Goal: Use online tool/utility: Utilize a website feature to perform a specific function

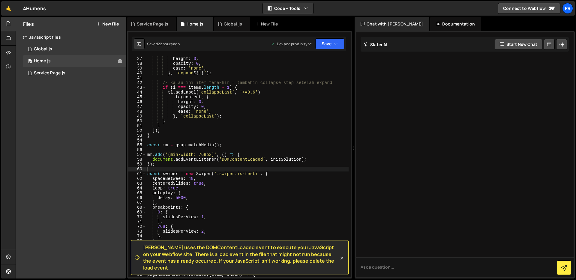
scroll to position [173, 0]
type textarea "});"
click at [235, 165] on div "height : 0 , opacity : 0 , ease : 'none' , } , ` expand ${ i } ` ) ; // kalau i…" at bounding box center [247, 171] width 203 height 231
click at [230, 168] on div "height : 0 , opacity : 0 , ease : 'none' , } , ` expand ${ i } ` ) ; // kalau i…" at bounding box center [247, 171] width 203 height 231
click at [233, 164] on div "height : 0 , opacity : 0 , ease : 'none' , } , ` expand ${ i } ` ) ; // kalau i…" at bounding box center [247, 171] width 203 height 231
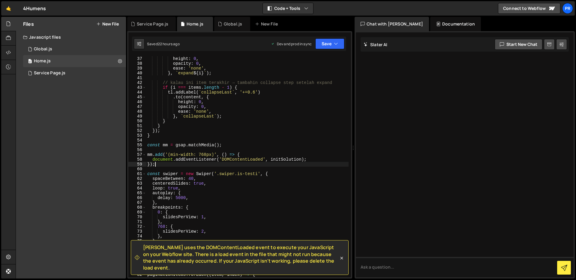
type textarea "});"
click at [229, 168] on div "height : 0 , opacity : 0 , ease : 'none' , } , ` expand ${ i } ` ) ; // kalau i…" at bounding box center [247, 171] width 203 height 231
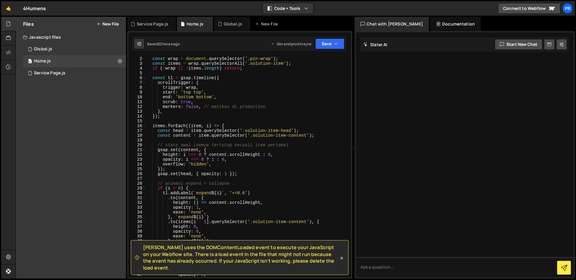
scroll to position [0, 0]
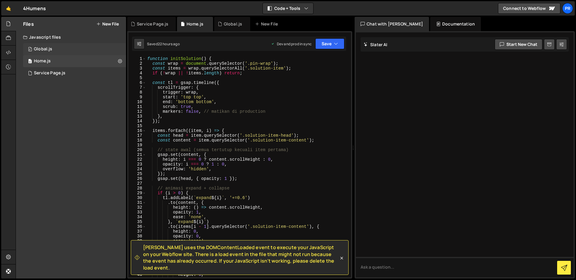
click at [59, 47] on div "0 Global.js 0" at bounding box center [74, 49] width 103 height 12
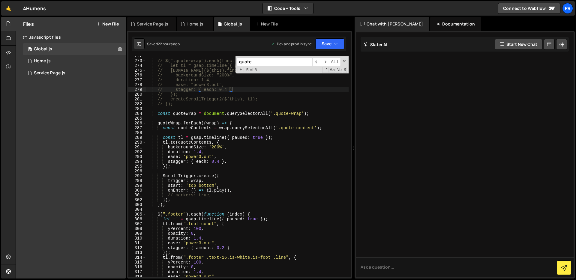
click at [265, 61] on input "quote" at bounding box center [274, 62] width 75 height 9
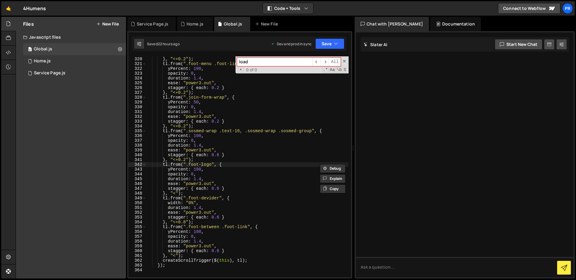
click at [257, 58] on input "load" at bounding box center [274, 62] width 75 height 9
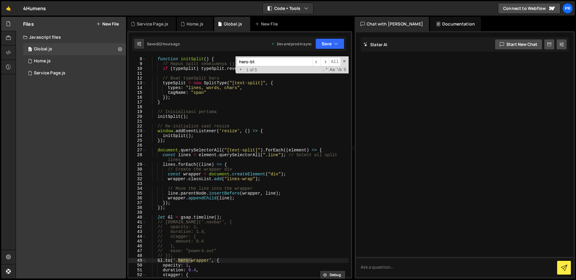
scroll to position [562, 0]
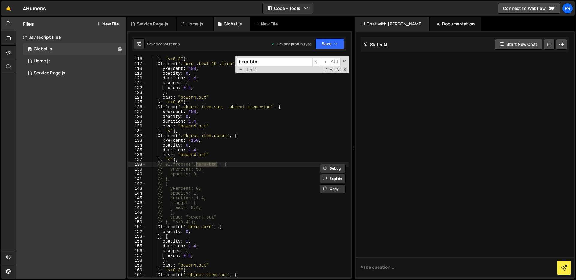
click at [263, 62] on input "hero-btn" at bounding box center [274, 62] width 75 height 9
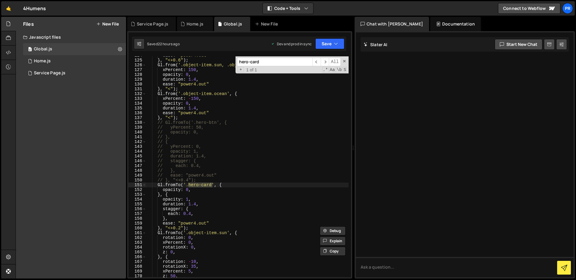
scroll to position [603, 0]
type input "hero-card"
click at [176, 192] on div "ease : "power4.out" } , "<+0.6" ) ; Gl . from ( '.object-item.sun, .object-item…" at bounding box center [247, 168] width 203 height 231
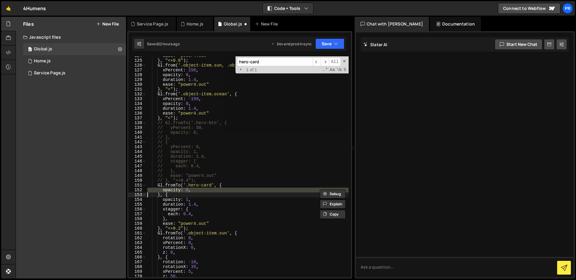
click at [176, 191] on div "ease : "power4.out" } , "<+0.6" ) ; Gl . from ( '.object-item.sun, .object-item…" at bounding box center [247, 166] width 203 height 221
click at [176, 191] on div "ease : "power4.out" } , "<+0.6" ) ; Gl . from ( '.object-item.sun, .object-item…" at bounding box center [247, 168] width 203 height 231
click at [176, 191] on div "ease : "power4.out" } , "<+0.6" ) ; Gl . from ( '.object-item.sun, .object-item…" at bounding box center [247, 166] width 203 height 221
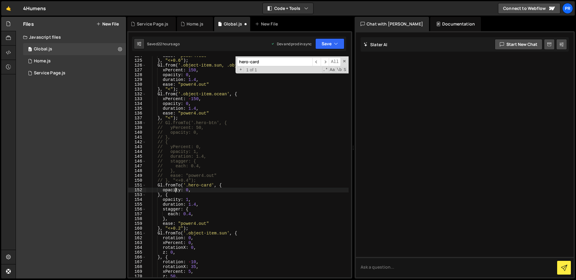
click at [176, 191] on div "ease : "power4.out" } , "<+0.6" ) ; Gl . from ( '.object-item.sun, .object-item…" at bounding box center [247, 168] width 203 height 231
click at [172, 190] on div "ease : "power4.out" } , "<+0.6" ) ; Gl . from ( '.object-item.sun, .object-item…" at bounding box center [247, 168] width 203 height 231
click at [174, 200] on div "ease : "power4.out" } , "<+0.6" ) ; Gl . from ( '.object-item.sun, .object-item…" at bounding box center [247, 168] width 203 height 231
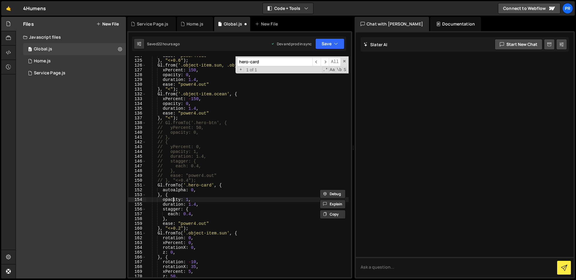
click at [174, 200] on div "ease : "power4.out" } , "<+0.6" ) ; Gl . from ( '.object-item.sun, .object-item…" at bounding box center [247, 168] width 203 height 231
paste textarea "autoalpha"
click at [229, 195] on div "ease : "power4.out" } , "<+0.6" ) ; Gl . from ( '.object-item.sun, .object-item…" at bounding box center [247, 168] width 203 height 231
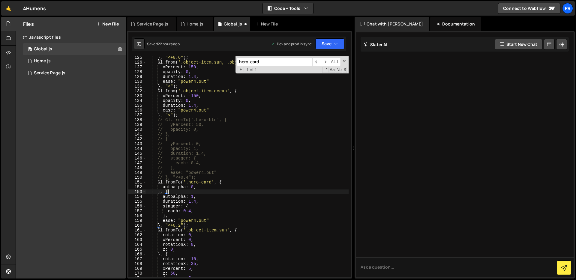
scroll to position [611, 0]
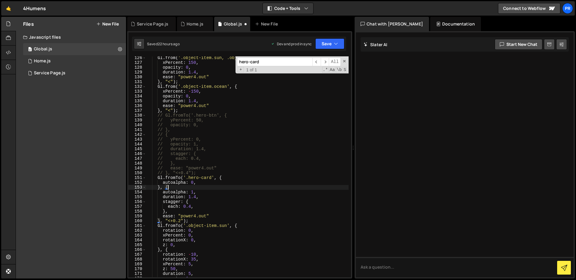
type textarea "}, {"
click at [260, 61] on input "hero-card" at bounding box center [274, 62] width 75 height 9
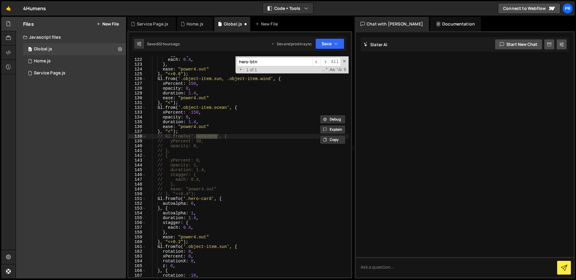
scroll to position [583, 0]
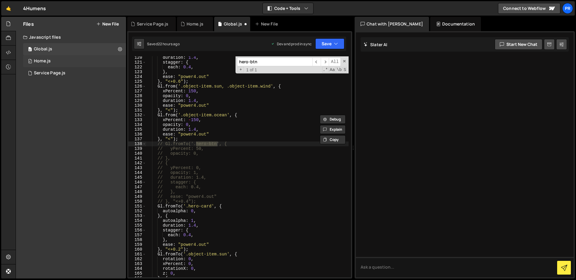
type input "hero-btn"
click at [77, 59] on div "0 Home.js 0" at bounding box center [74, 61] width 103 height 12
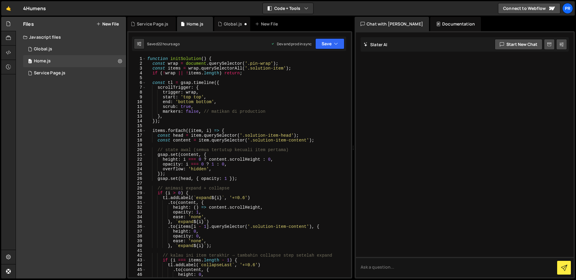
type textarea "const tl = gsap.timeline({"
click at [283, 81] on div "function initSolution ( ) { const wrap = document . querySelector ( '.pin-wrap'…" at bounding box center [247, 171] width 203 height 231
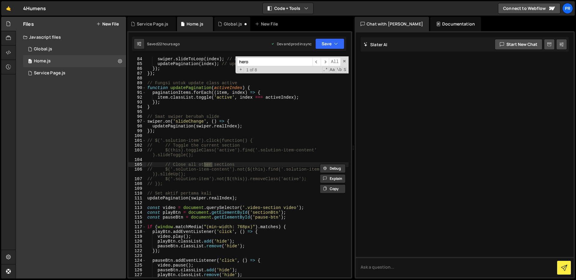
scroll to position [399, 0]
type input "hero"
click at [87, 51] on div "0 Global.js 0" at bounding box center [74, 49] width 103 height 12
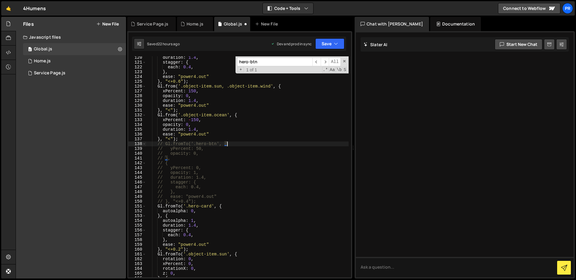
click at [233, 145] on div "duration : 1.4 , stagger : { each : 0.4 , } , ease : "power4.out" } , "<+0.6" )…" at bounding box center [247, 170] width 203 height 231
click at [226, 148] on div "duration : 1.4 , stagger : { each : 0.4 , } , ease : "power4.out" } , "<+0.6" )…" at bounding box center [247, 170] width 203 height 231
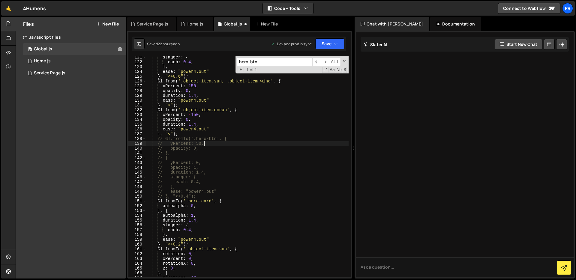
click at [226, 148] on div "stagger : { each : 0.4 , } , ease : "power4.out" } , "<+0.6" ) ; Gl . from ( '.…" at bounding box center [247, 170] width 203 height 231
click at [221, 155] on div "stagger : { each : 0.4 , } , ease : "power4.out" } , "<+0.6" ) ; Gl . from ( '.…" at bounding box center [247, 170] width 203 height 231
click at [343, 61] on span at bounding box center [345, 61] width 4 height 4
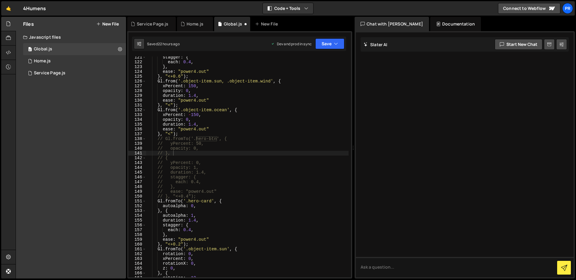
click at [334, 49] on div "Saved 22 hours ago Dev and prod in sync Upgrade to Edit Save Save to Staging S …" at bounding box center [239, 44] width 214 height 14
click at [328, 40] on button "Save" at bounding box center [330, 43] width 29 height 11
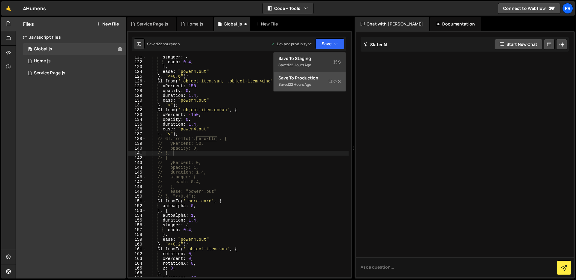
click at [321, 80] on div "Save to Production S" at bounding box center [310, 78] width 62 height 6
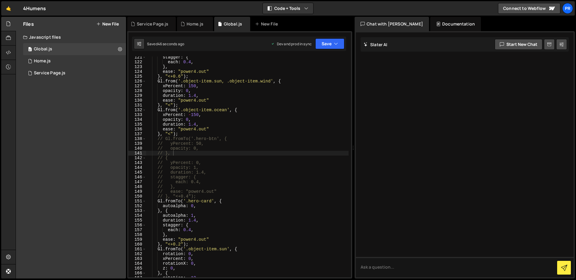
click at [228, 141] on div "stagger : { each : 0.4 , } , ease : "power4.out" } , "<+0.6" ) ; Gl . from ( '.…" at bounding box center [247, 170] width 203 height 231
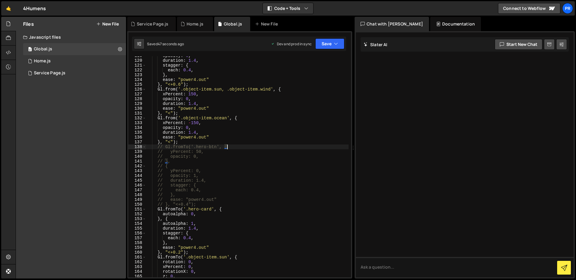
scroll to position [579, 0]
click at [179, 213] on div "opacity : 0 , duration : 1.4 , stagger : { each : 0.4 , } , ease : "power4.out"…" at bounding box center [247, 168] width 203 height 231
paste textarea "A"
click at [179, 223] on div "opacity : 0 , duration : 1.4 , stagger : { each : 0.4 , } , ease : "power4.out"…" at bounding box center [247, 168] width 203 height 231
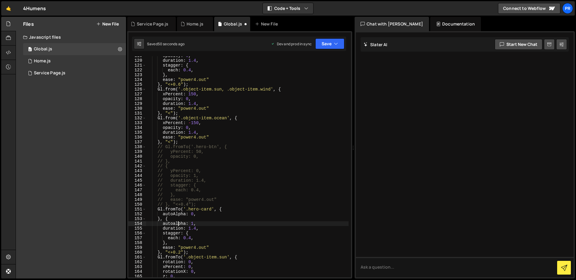
click at [179, 223] on div "opacity : 0 , duration : 1.4 , stagger : { each : 0.4 , } , ease : "power4.out"…" at bounding box center [247, 168] width 203 height 231
paste textarea "A"
click at [249, 185] on div "opacity : 0 , duration : 1.4 , stagger : { each : 0.4 , } , ease : "power4.out"…" at bounding box center [247, 168] width 203 height 231
click at [328, 44] on button "Save" at bounding box center [330, 43] width 29 height 11
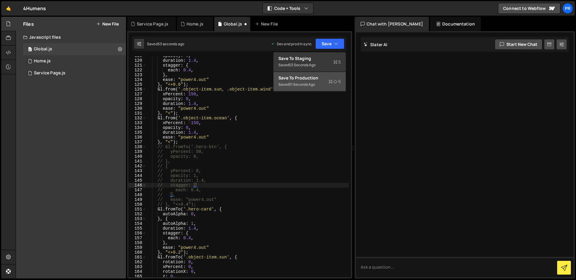
click at [313, 83] on div "51 seconds ago" at bounding box center [302, 84] width 26 height 5
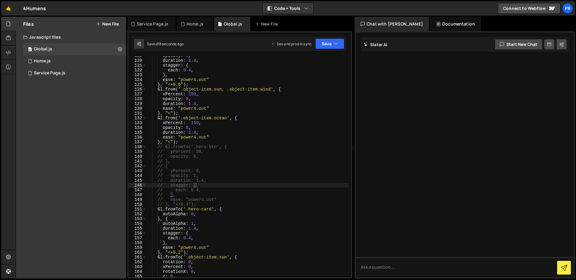
type textarea "duration: 1.4,"
click at [292, 135] on div "opacity : 0 , duration : 1.4 , stagger : { each : 0.4 , } , ease : "power4.out"…" at bounding box center [247, 168] width 203 height 231
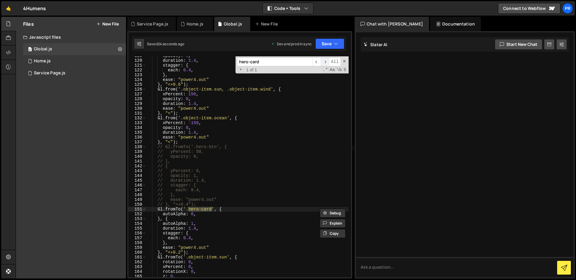
type input "hero-card"
click at [325, 61] on span "​" at bounding box center [325, 62] width 8 height 9
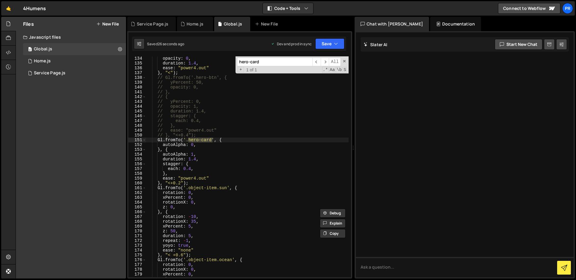
scroll to position [650, 0]
click at [56, 62] on div "0 Home.js 0" at bounding box center [74, 61] width 103 height 12
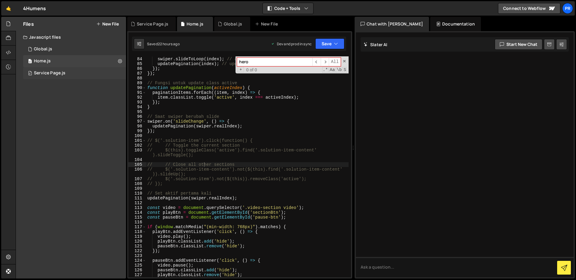
click at [79, 77] on div "0 Service Page.js 0" at bounding box center [74, 73] width 103 height 12
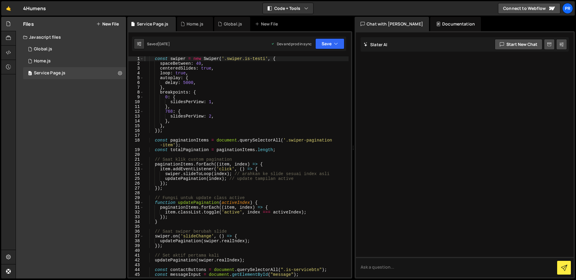
type textarea "delay: 5000,"
click at [291, 83] on div "const swiper = new Swiper ( '.swiper.is-testi' , { spaceBetween : 40 , centered…" at bounding box center [246, 171] width 205 height 231
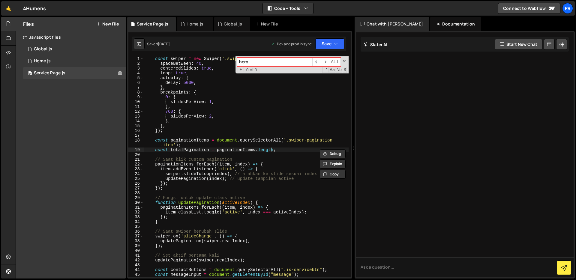
type input "hero"
click at [249, 134] on div "const swiper = new Swiper ( '.swiper.is-testi' , { spaceBetween : 40 , centered…" at bounding box center [246, 171] width 205 height 231
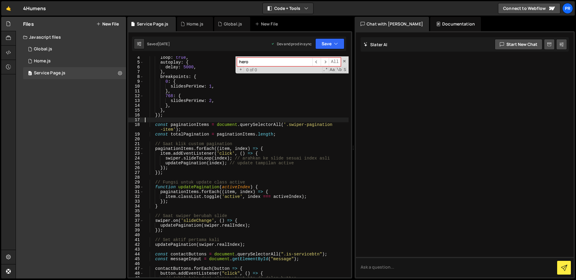
scroll to position [0, 0]
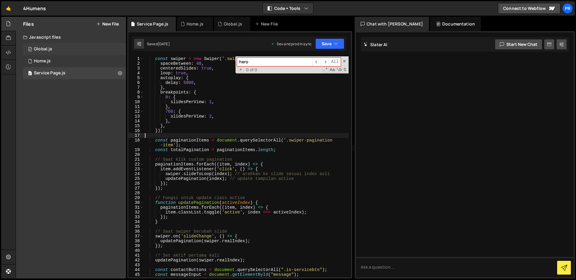
click at [72, 48] on div "0 Global.js 0" at bounding box center [74, 49] width 103 height 12
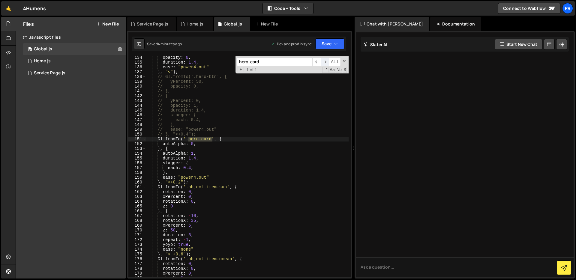
click at [325, 63] on span "​" at bounding box center [325, 62] width 8 height 9
click at [225, 139] on div "opacity : 0 , duration : 1.4 , ease : "power4.out" } , "<" ) ; // Gl.fromTo('.h…" at bounding box center [247, 170] width 203 height 231
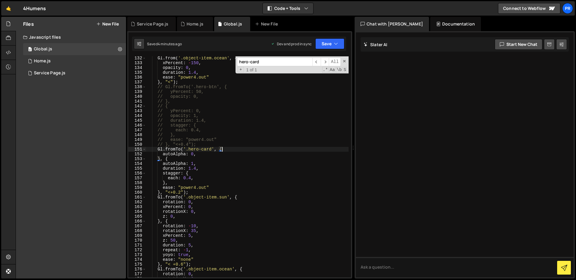
scroll to position [639, 0]
click at [174, 153] on div "Gl . from ( '.object-item.ocean' , { xPercent : - 150 , opacity : 0 , duration …" at bounding box center [247, 171] width 203 height 231
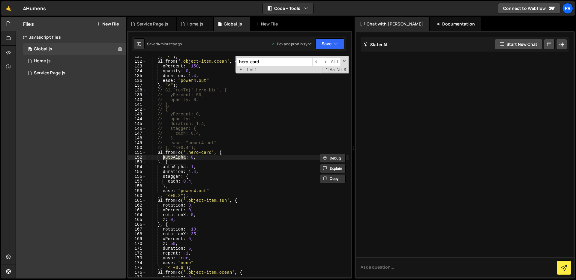
scroll to position [624, 0]
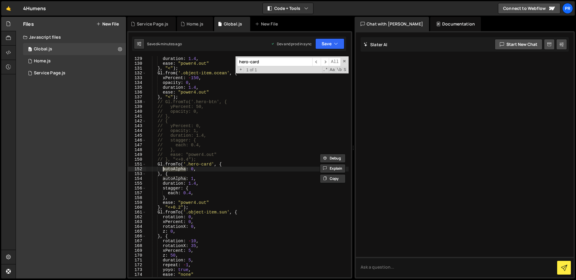
click at [206, 186] on div "opacity : 0 , duration : 1.4 , ease : "power4.out" } , "<" ) ; Gl . from ( '.ob…" at bounding box center [247, 167] width 203 height 231
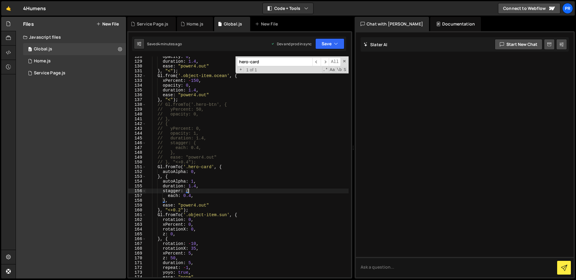
scroll to position [617, 0]
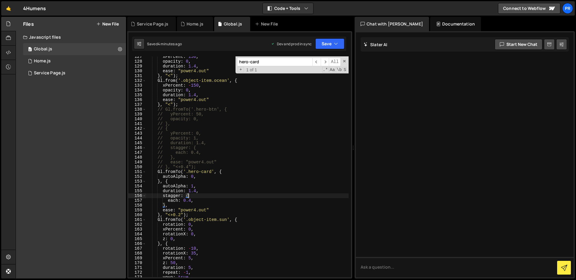
click at [209, 190] on div "xPercent : 150 , opacity : 0 , duration : 1.4 , ease : "power4.out" } , "<" ) ;…" at bounding box center [247, 169] width 203 height 231
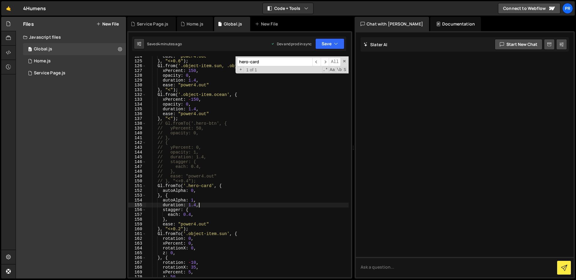
scroll to position [602, 0]
click at [212, 192] on div "ease : "power4.out" } , "<+0.6" ) ; Gl . from ( '.object-item.sun, .object-item…" at bounding box center [247, 170] width 203 height 231
click at [210, 194] on div "ease : "power4.out" } , "<+0.6" ) ; Gl . from ( '.object-item.sun, .object-item…" at bounding box center [247, 170] width 203 height 231
click at [205, 198] on div "ease : "power4.out" } , "<+0.6" ) ; Gl . from ( '.object-item.sun, .object-item…" at bounding box center [247, 170] width 203 height 231
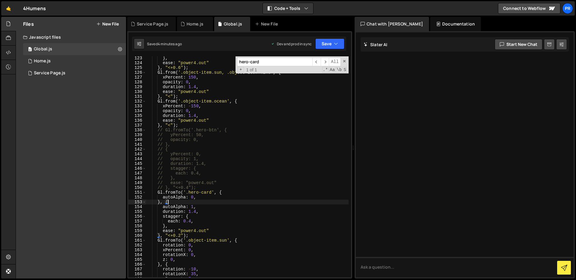
scroll to position [596, 0]
click at [233, 127] on div "} , ease : "power4.out" } , "<+0.6" ) ; Gl . from ( '.object-item.sun, .object-…" at bounding box center [247, 171] width 203 height 231
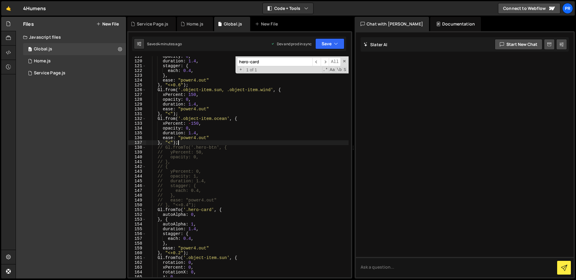
click at [246, 160] on div "opacity : 0 , duration : 1.4 , stagger : { each : 0.4 , } , ease : "power4.out"…" at bounding box center [247, 169] width 203 height 231
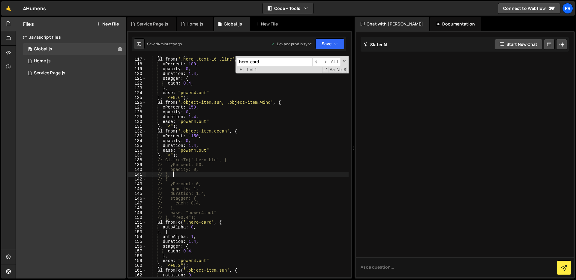
click at [175, 174] on div "} , "<+0.2" ) ; Gl . from ( '.hero .text-16 .line' , { yPercent : 100 , opacity…" at bounding box center [247, 167] width 203 height 231
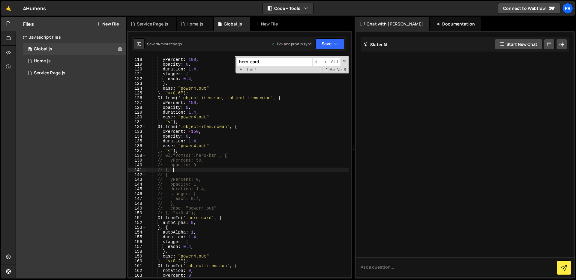
scroll to position [571, 0]
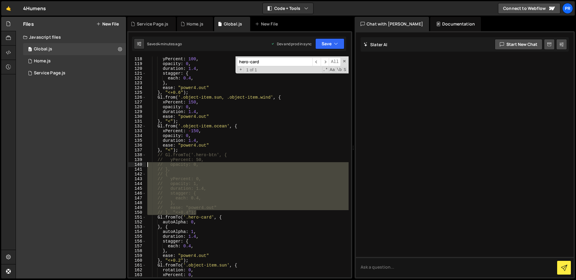
drag, startPoint x: 200, startPoint y: 212, endPoint x: 146, endPoint y: 165, distance: 71.1
click at [146, 165] on div "// }, 117 118 119 120 121 122 123 124 125 126 127 128 129 130 131 132 133 134 1…" at bounding box center [239, 166] width 223 height 221
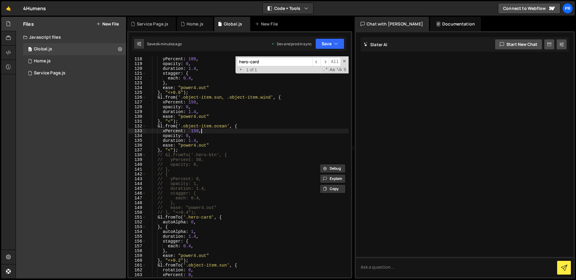
click at [231, 132] on div "Gl . from ( '.hero .text-16 .line' , { yPercent : 100 , opacity : 0 , duration …" at bounding box center [247, 167] width 203 height 231
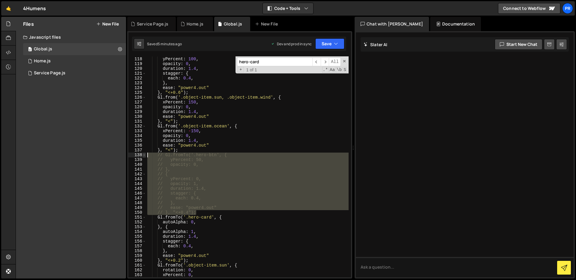
drag, startPoint x: 199, startPoint y: 213, endPoint x: 145, endPoint y: 155, distance: 79.3
click at [145, 155] on div "xPercent: -150, 117 118 119 120 121 122 123 124 125 126 127 128 129 130 131 132…" at bounding box center [239, 166] width 223 height 221
click at [249, 138] on div "Gl . from ( '.hero .text-16 .line' , { yPercent : 100 , opacity : 0 , duration …" at bounding box center [247, 167] width 203 height 231
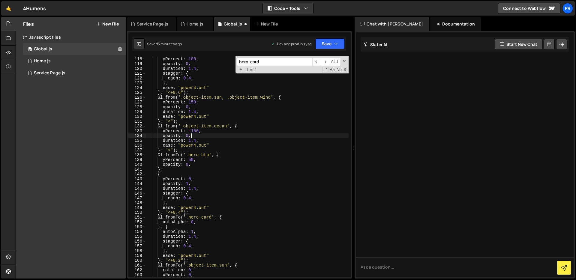
click at [174, 165] on div "Gl . from ( '.hero .text-16 .line' , { yPercent : 100 , opacity : 0 , duration …" at bounding box center [247, 167] width 203 height 231
click at [178, 223] on div "Gl . from ( '.hero .text-16 .line' , { yPercent : 100 , opacity : 0 , duration …" at bounding box center [247, 167] width 203 height 231
click at [174, 164] on div "Gl . from ( '.hero .text-16 .line' , { yPercent : 100 , opacity : 0 , duration …" at bounding box center [247, 167] width 203 height 231
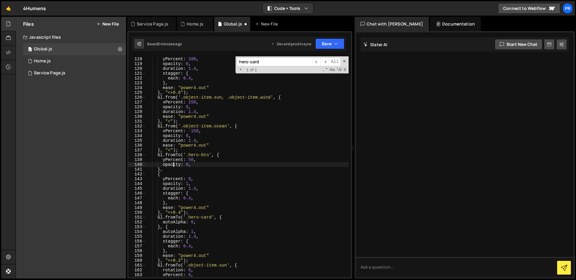
click at [174, 164] on div "Gl . from ( '.hero .text-16 .line' , { yPercent : 100 , opacity : 0 , duration …" at bounding box center [247, 167] width 203 height 231
paste textarea "autoAlpha"
click at [172, 184] on div "Gl . from ( '.hero .text-16 .line' , { yPercent : 100 , opacity : 0 , duration …" at bounding box center [247, 167] width 203 height 231
paste textarea "autoAlpha"
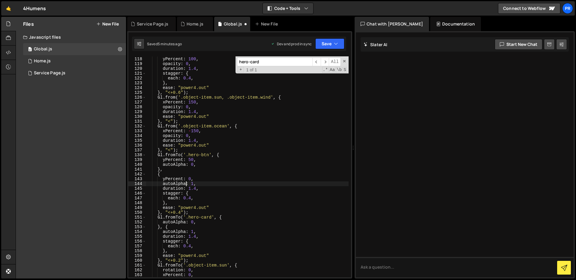
click at [232, 183] on div "Gl . from ( '.hero .text-16 .line' , { yPercent : 100 , opacity : 0 , duration …" at bounding box center [247, 167] width 203 height 231
click at [252, 161] on div "Gl . from ( '.hero .text-16 .line' , { yPercent : 100 , opacity : 0 , duration …" at bounding box center [247, 167] width 203 height 231
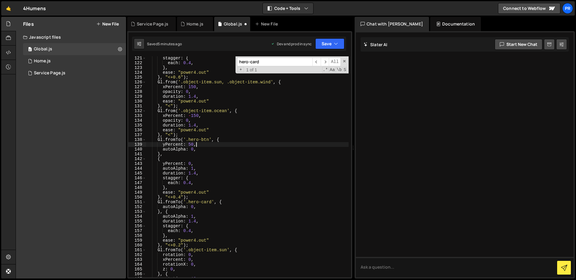
click at [231, 207] on div "stagger : { each : 0.4 , } , ease : "power4.out" } , "<+0.6" ) ; Gl . from ( '.…" at bounding box center [247, 171] width 203 height 231
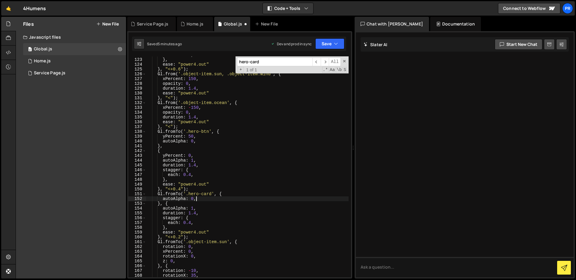
click at [231, 207] on div "each : 0.4 , } , ease : "power4.out" } , "<+0.6" ) ; Gl . from ( '.object-item.…" at bounding box center [247, 168] width 203 height 231
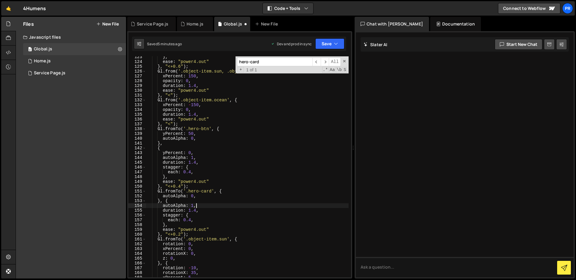
scroll to position [599, 0]
click at [231, 207] on div "} , ease : "power4.out" } , "<+0.6" ) ; Gl . from ( '.object-item.sun, .object-…" at bounding box center [247, 168] width 203 height 231
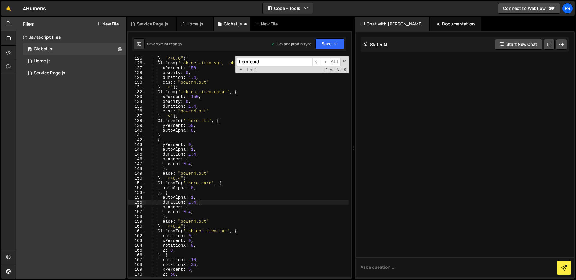
scroll to position [606, 0]
click at [226, 210] on div "} , "<+0.6" ) ; Gl . from ( '.object-item.sun, .object-item.wind' , { xPercent …" at bounding box center [247, 171] width 203 height 231
click at [216, 215] on div "} , "<+0.6" ) ; Gl . from ( '.object-item.sun, .object-item.wind' , { xPercent …" at bounding box center [247, 171] width 203 height 231
click at [204, 211] on div "} , "<+0.6" ) ; Gl . from ( '.object-item.sun, .object-item.wind' , { xPercent …" at bounding box center [247, 171] width 203 height 231
click at [333, 43] on button "Save" at bounding box center [330, 43] width 29 height 11
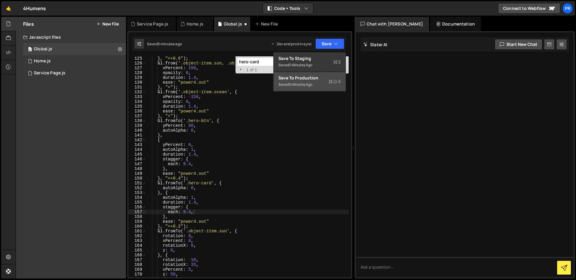
click at [313, 83] on div "5 minutes ago" at bounding box center [300, 84] width 23 height 5
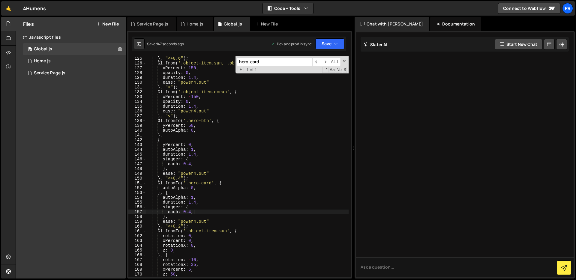
click at [212, 193] on div "} , "<+0.6" ) ; Gl . from ( '.object-item.sun, .object-item.wind' , { xPercent …" at bounding box center [247, 171] width 203 height 231
click at [204, 209] on div "ease : "power4.out" } , "<+0.6" ) ; Gl . from ( '.object-item.sun, .object-item…" at bounding box center [247, 168] width 203 height 231
click at [202, 214] on div "ease : "power4.out" } , "<+0.6" ) ; Gl . from ( '.object-item.sun, .object-item…" at bounding box center [247, 168] width 203 height 231
click at [175, 217] on div "ease : "power4.out" } , "<+0.6" ) ; Gl . from ( '.object-item.sun, .object-item…" at bounding box center [247, 168] width 203 height 231
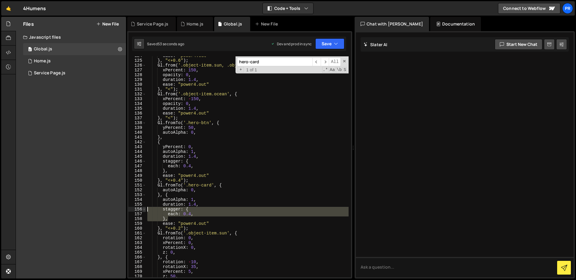
drag, startPoint x: 169, startPoint y: 218, endPoint x: 145, endPoint y: 210, distance: 25.4
click at [145, 210] on div "}, 124 125 126 127 128 129 130 131 132 133 134 135 136 137 138 139 140 141 142 …" at bounding box center [239, 166] width 223 height 221
type textarea "stagger: { each: 0.4,"
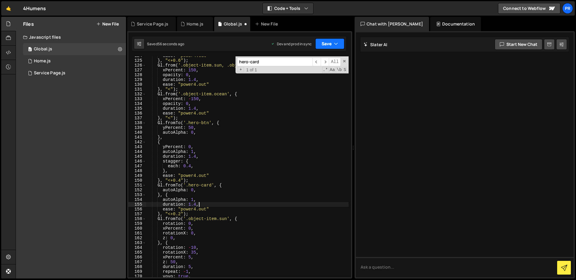
click at [325, 42] on button "Save" at bounding box center [330, 43] width 29 height 11
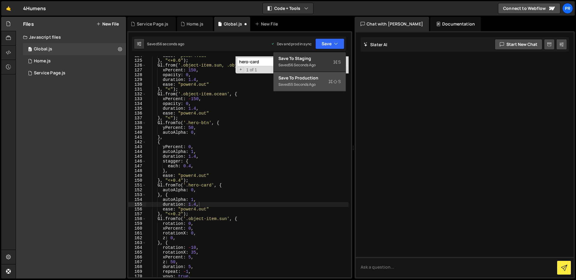
click at [314, 85] on div "55 seconds ago" at bounding box center [302, 84] width 27 height 5
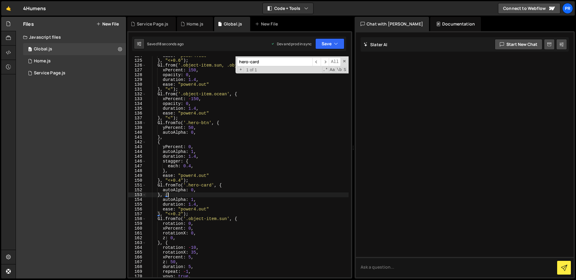
click at [231, 194] on div "ease : "power4.out" } , "<+0.6" ) ; Gl . from ( '.object-item.sun, .object-item…" at bounding box center [247, 168] width 203 height 231
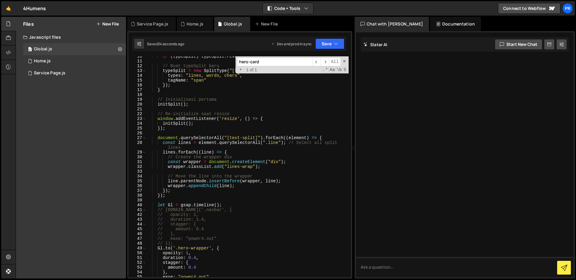
scroll to position [34, 0]
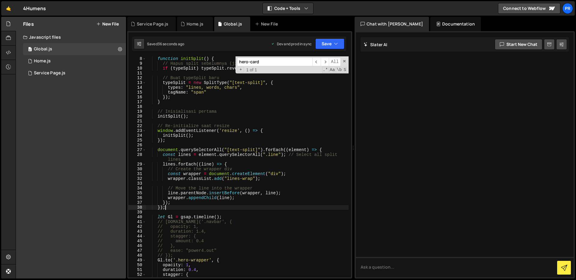
click at [245, 209] on div "function initSplit ( ) { // Hapus split sebelumnya (jika ada) if ( typeSplit ) …" at bounding box center [247, 167] width 203 height 231
click at [244, 220] on div "function initSplit ( ) { // Hapus split sebelumnya (jika ada) if ( typeSplit ) …" at bounding box center [247, 167] width 203 height 231
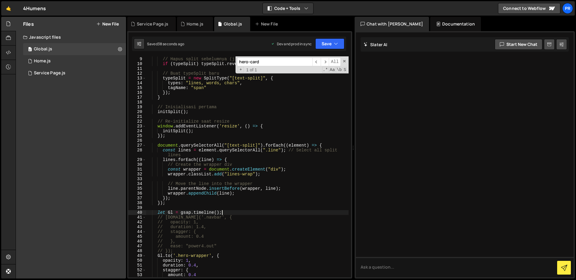
click at [246, 212] on div "function initSplit ( ) { // Hapus split sebelumnya (jika ada) if ( typeSplit ) …" at bounding box center [247, 167] width 203 height 231
type textarea "let Gl = gsap.timeline();"
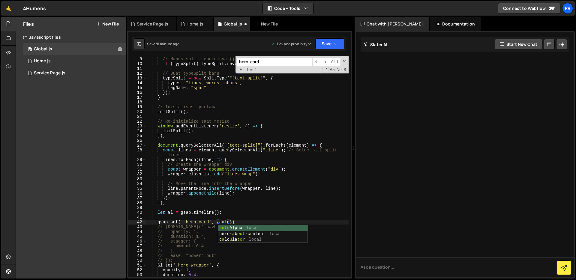
scroll to position [0, 6]
type textarea "gsap.set('.hero-card', {autoAlpha: 0})"
click at [282, 218] on div "function initSplit ( ) { // Hapus split sebelumnya (jika ada) if ( typeSplit ) …" at bounding box center [247, 167] width 203 height 231
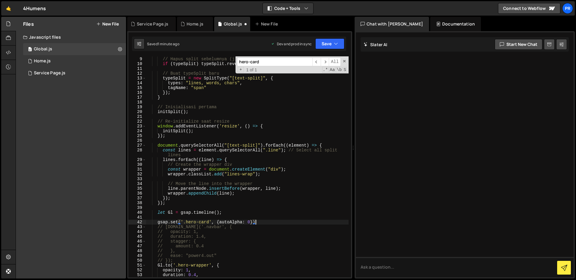
click at [273, 224] on div "function initSplit ( ) { // Hapus split sebelumnya (jika ada) if ( typeSplit ) …" at bounding box center [247, 167] width 203 height 231
type textarea "gsap.set('.hero-card', {autoAlpha: 0});"
click at [336, 47] on icon "button" at bounding box center [336, 44] width 4 height 6
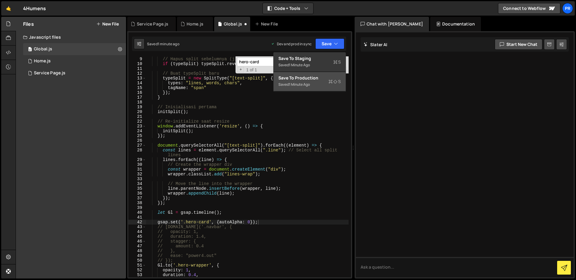
click at [314, 80] on div "Save to Production S" at bounding box center [310, 78] width 62 height 6
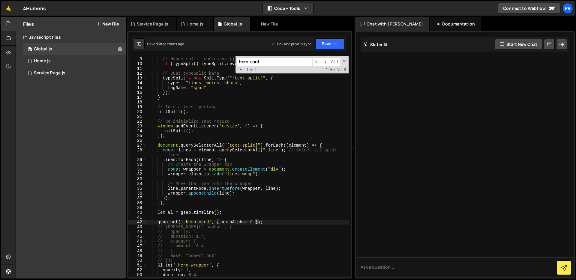
click at [276, 60] on input "hero-card" at bounding box center [274, 62] width 75 height 9
paste input "goSection"
type input "goSection"
type textarea "types: "lines, words, chars","
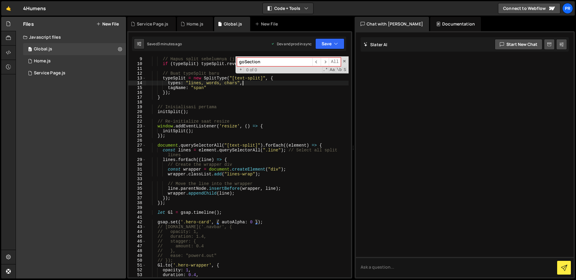
click at [294, 82] on div "function initSplit ( ) { // Hapus split sebelumnya (jika ada) if ( typeSplit ) …" at bounding box center [247, 167] width 203 height 231
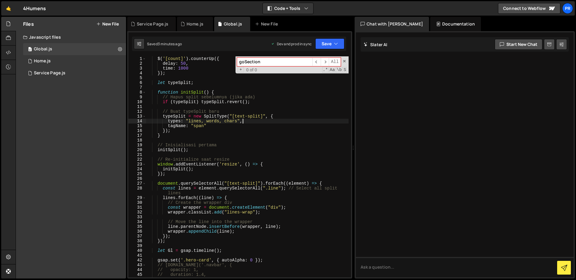
scroll to position [0, 0]
drag, startPoint x: 266, startPoint y: 62, endPoint x: 225, endPoint y: 62, distance: 41.1
click at [225, 62] on div "$ ( '[count]' ) . counterUp ({ delay : 50 , time : 1000 }) ; let typeSplit ; fu…" at bounding box center [247, 166] width 203 height 221
click at [344, 60] on span at bounding box center [345, 61] width 4 height 4
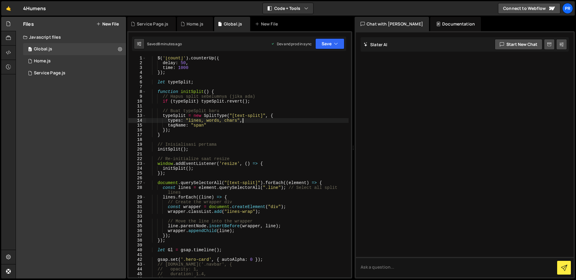
scroll to position [1, 0]
click at [262, 96] on div "$ ( '[count]' ) . counterUp ({ delay : 50 , time : 1000 }) ; let typeSplit ; fu…" at bounding box center [247, 171] width 203 height 231
type textarea "// Hapus split sebelumnya (jika ada)"
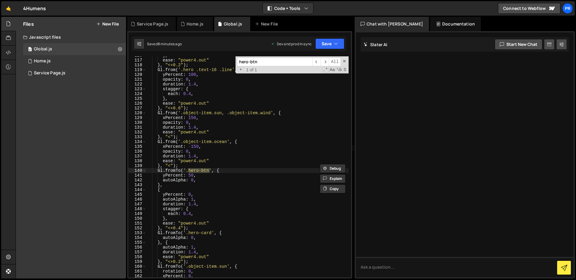
scroll to position [565, 0]
type input "hero-btn"
click at [202, 214] on div "} , ease : "power4.out" } , "<+0.2" ) ; Gl . from ( '.hero .text-16 .line' , { …" at bounding box center [247, 168] width 203 height 231
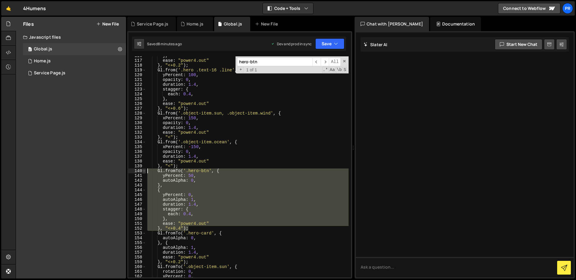
drag, startPoint x: 195, startPoint y: 229, endPoint x: 145, endPoint y: 172, distance: 76.1
click at [144, 172] on div "each: 0.4, 116 117 118 119 120 121 122 123 124 125 126 127 128 129 130 131 132 …" at bounding box center [239, 166] width 223 height 221
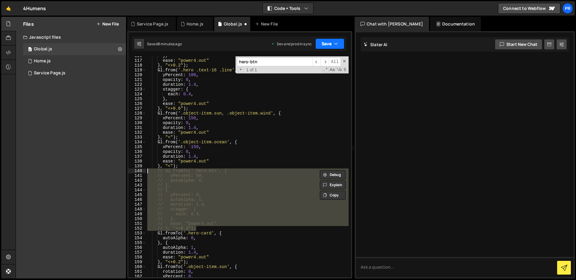
click at [330, 47] on button "Save" at bounding box center [330, 43] width 29 height 11
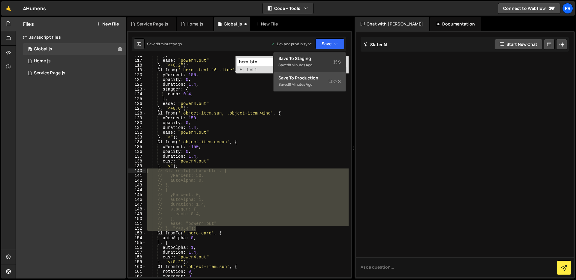
click at [320, 84] on div "Saved 8 minutes ago" at bounding box center [310, 84] width 62 height 7
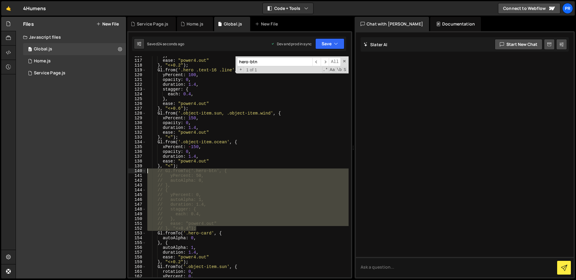
drag, startPoint x: 203, startPoint y: 228, endPoint x: 140, endPoint y: 172, distance: 83.8
click at [140, 172] on div "// }, "<+0.4"); 116 117 118 119 120 121 122 123 124 125 126 127 128 129 130 131…" at bounding box center [239, 166] width 223 height 221
click at [210, 195] on div "} , ease : "power4.out" } , "<+0.2" ) ; Gl . from ( '.hero .text-16 .line' , { …" at bounding box center [247, 166] width 203 height 221
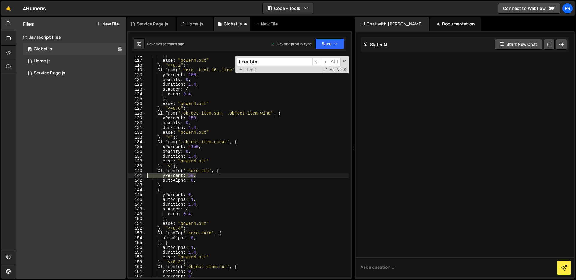
drag, startPoint x: 199, startPoint y: 176, endPoint x: 143, endPoint y: 176, distance: 56.1
click at [143, 176] on div "yPercent: 0, 116 117 118 119 120 121 122 123 124 125 126 127 128 129 130 131 13…" at bounding box center [239, 166] width 223 height 221
drag, startPoint x: 195, startPoint y: 195, endPoint x: 142, endPoint y: 194, distance: 53.5
click at [142, 194] on div "yPercent: 50, 116 117 118 119 120 121 122 123 124 125 126 127 128 129 130 131 1…" at bounding box center [239, 166] width 223 height 221
type textarea "yPercent: 0,"
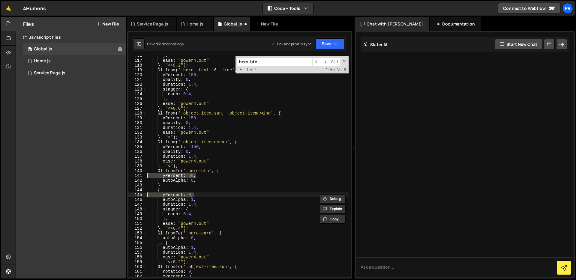
scroll to position [0, 0]
type textarea "{"
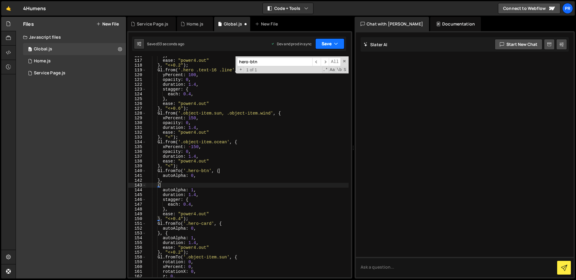
click at [336, 46] on icon "button" at bounding box center [336, 44] width 4 height 6
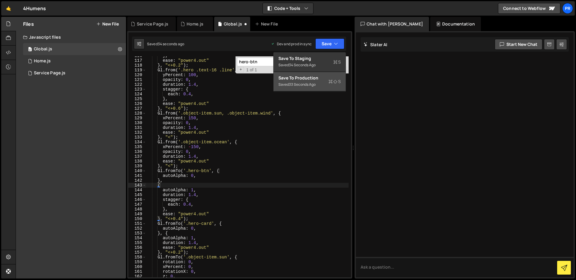
click at [319, 84] on div "Saved 33 seconds ago" at bounding box center [310, 84] width 62 height 7
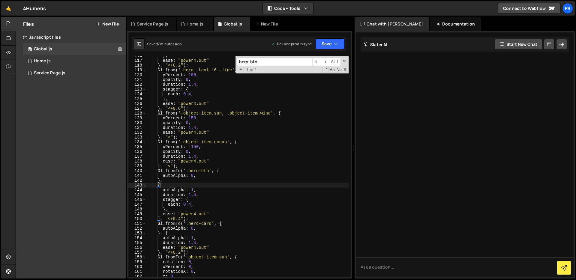
click at [280, 61] on input "hero-btn" at bounding box center [274, 62] width 75 height 9
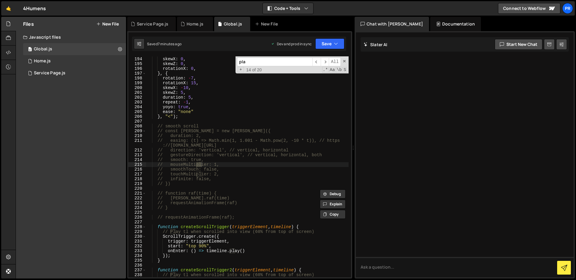
scroll to position [937, 0]
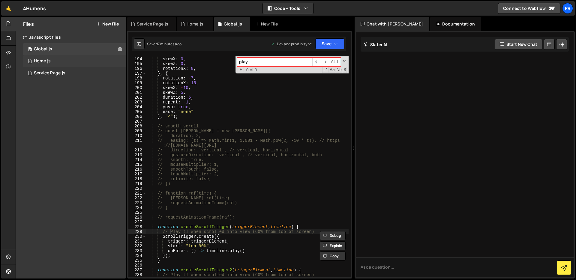
type input "play-"
click at [60, 66] on div "0 Home.js 0" at bounding box center [74, 61] width 103 height 12
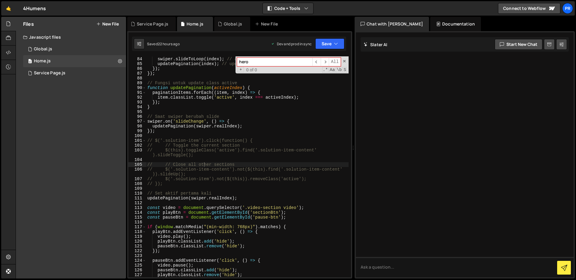
click at [288, 64] on input "hero" at bounding box center [274, 62] width 75 height 9
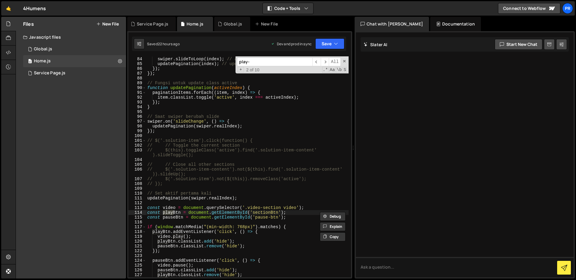
scroll to position [533, 0]
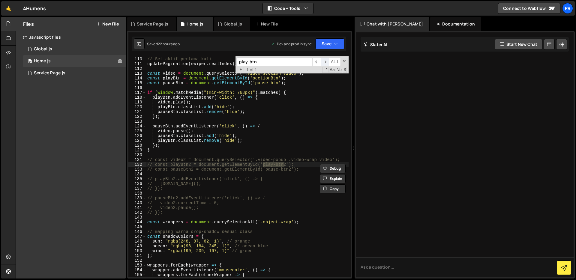
type input "play-btn"
click at [323, 61] on span "​" at bounding box center [325, 62] width 8 height 9
click at [230, 206] on div "// Set aktif pertama kali updatePagination ( swiper . realIndex ) ; const video…" at bounding box center [247, 167] width 203 height 231
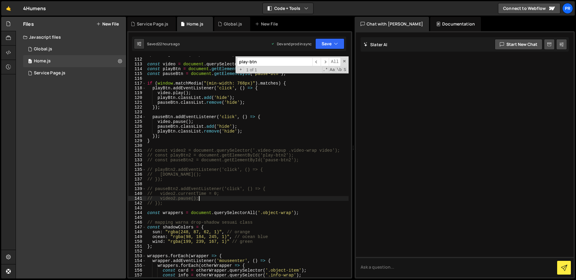
scroll to position [542, 0]
click at [234, 203] on div "updatePagination ( swiper . realIndex ) ; const video = document . querySelecto…" at bounding box center [247, 167] width 203 height 231
type textarea "// });"
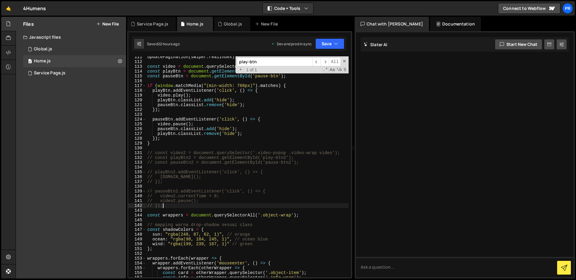
scroll to position [535, 0]
